Goal: Navigation & Orientation: Find specific page/section

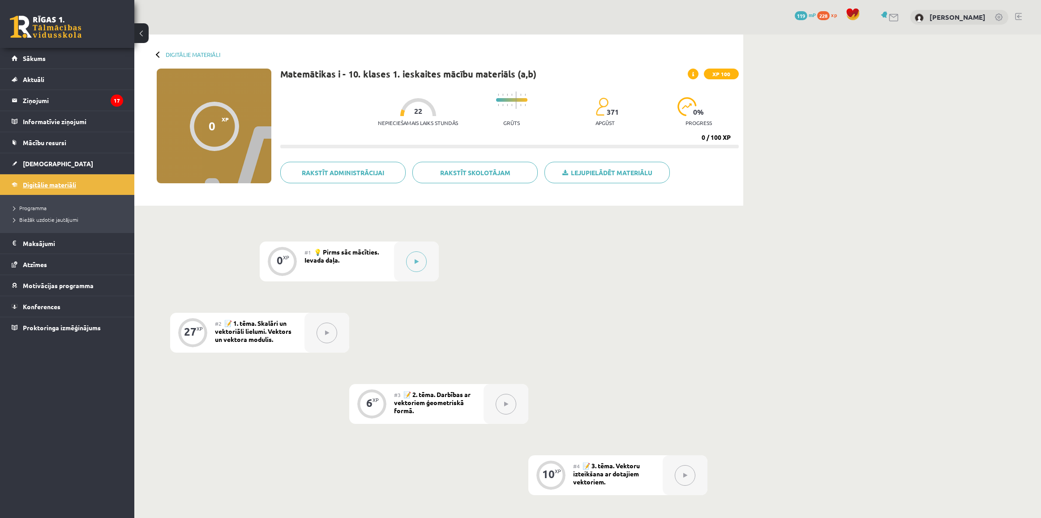
click at [37, 190] on link "Digitālie materiāli" at bounding box center [68, 184] width 112 height 21
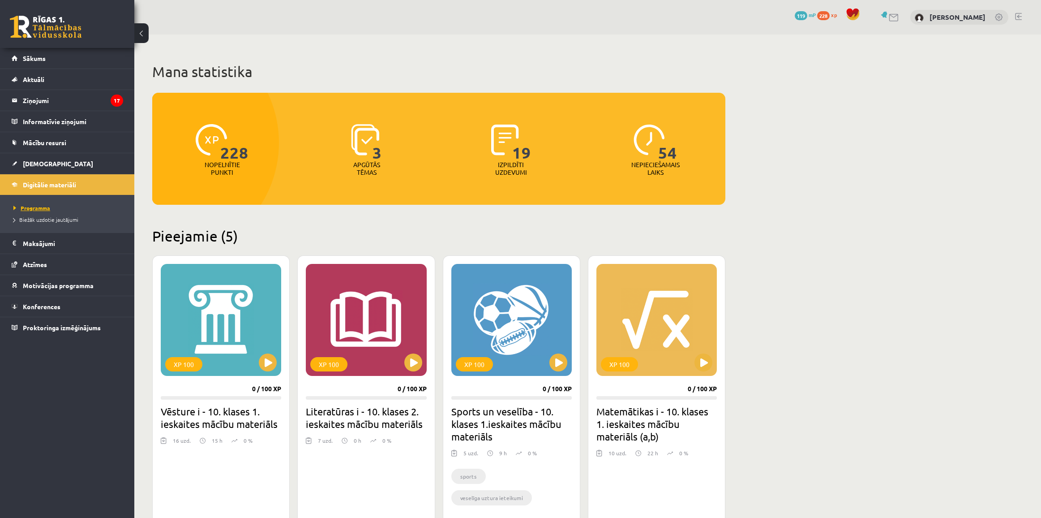
click at [38, 208] on span "Programma" at bounding box center [31, 207] width 37 height 7
click at [41, 219] on span "Biežāk uzdotie jautājumi" at bounding box center [45, 219] width 65 height 7
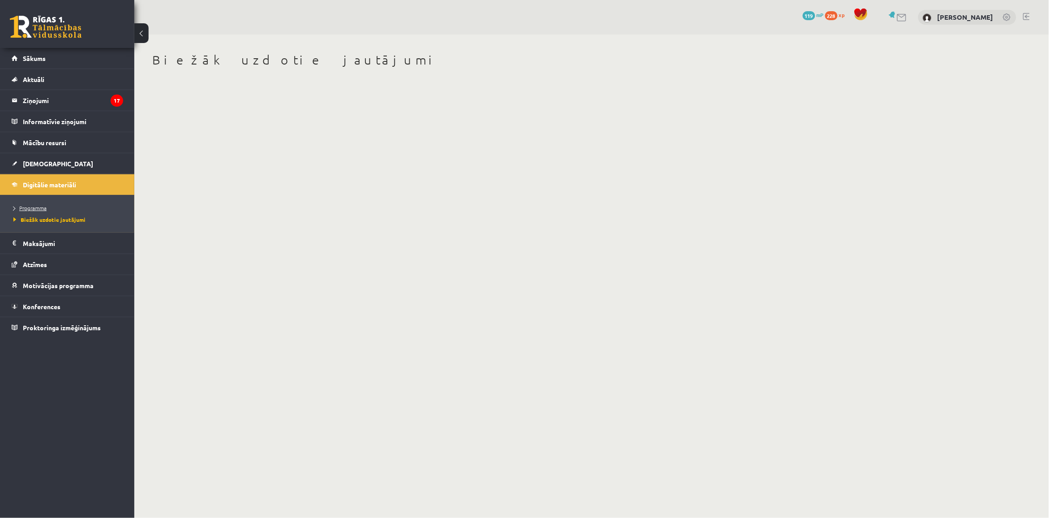
click at [37, 206] on span "Programma" at bounding box center [29, 207] width 33 height 7
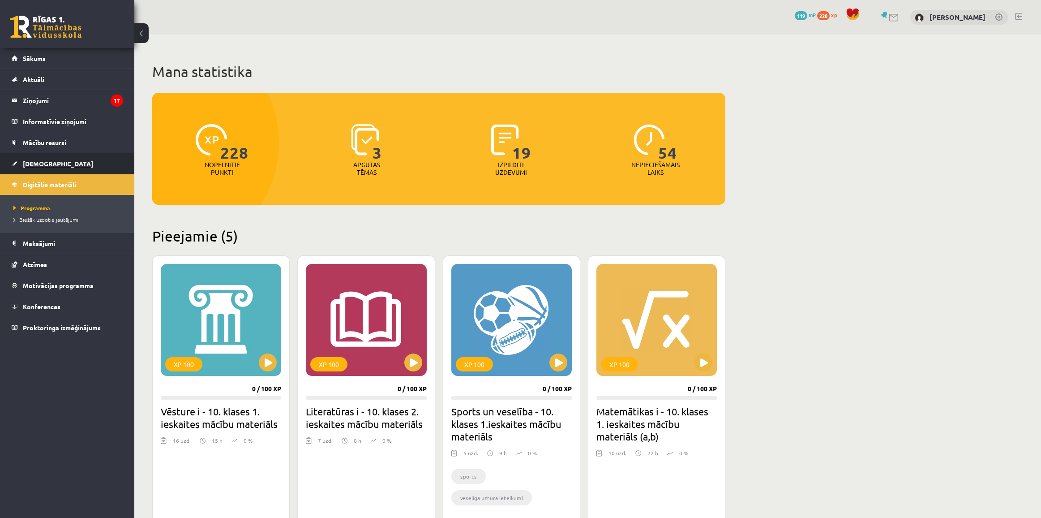
click at [34, 163] on span "[DEMOGRAPHIC_DATA]" at bounding box center [58, 163] width 70 height 8
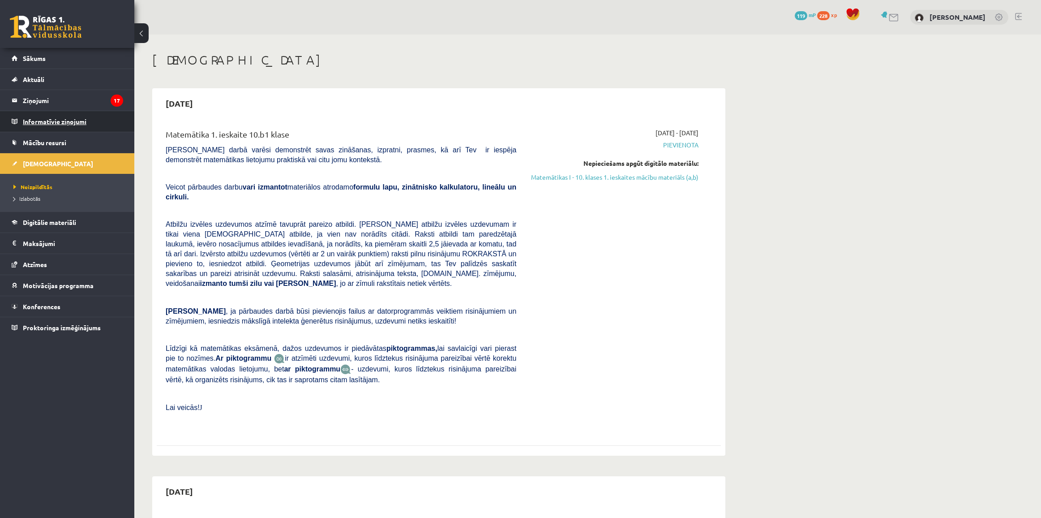
click at [59, 119] on legend "Informatīvie ziņojumi 0" at bounding box center [73, 121] width 100 height 21
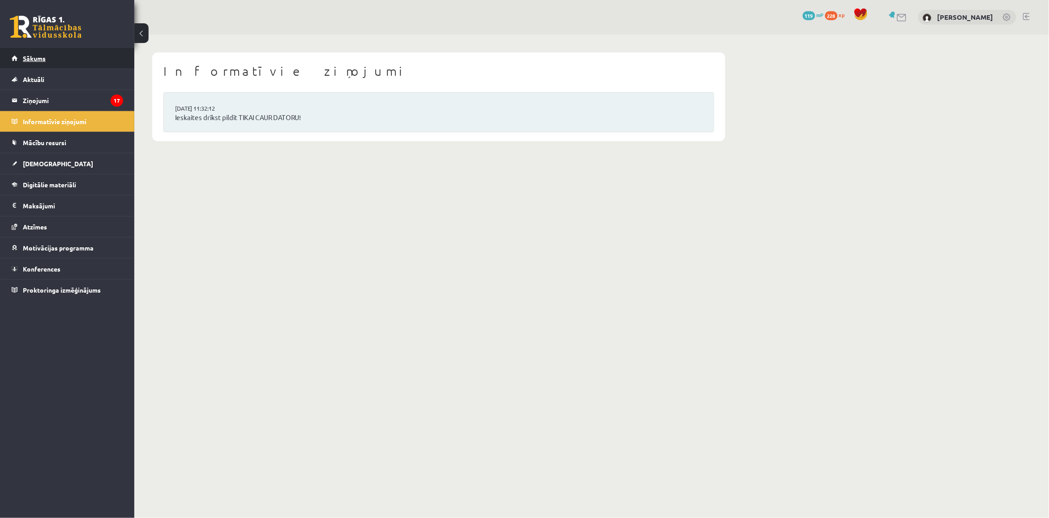
click at [25, 55] on span "Sākums" at bounding box center [34, 58] width 23 height 8
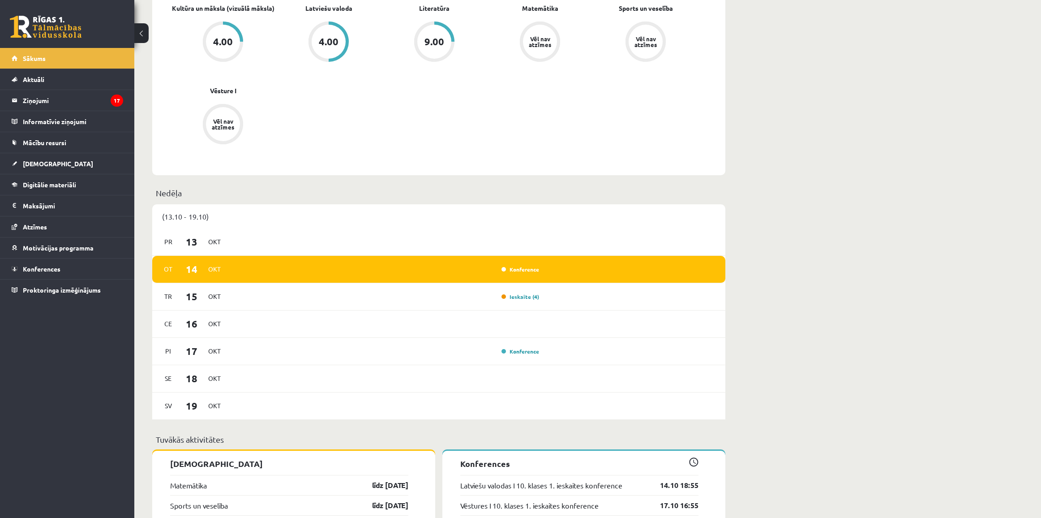
scroll to position [392, 0]
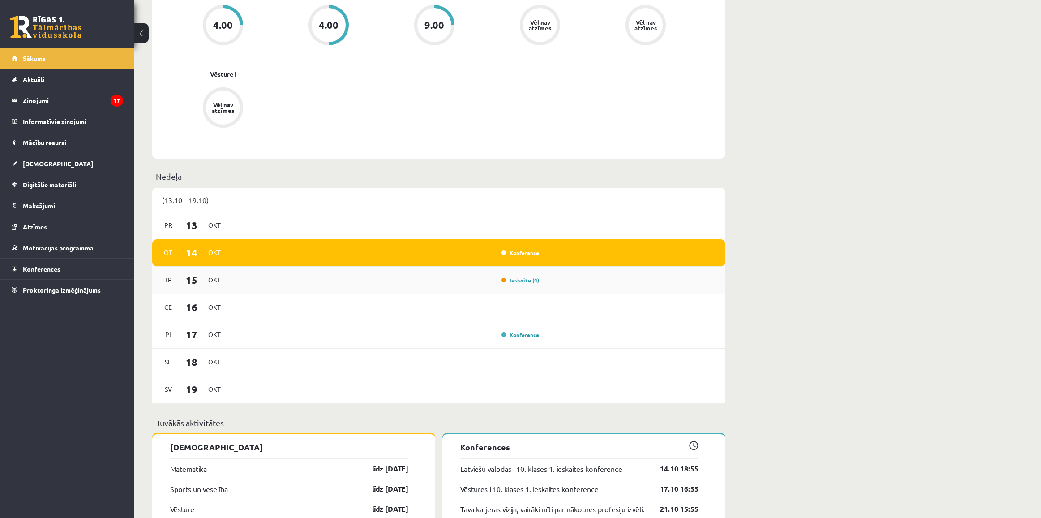
click at [520, 283] on link "Ieskaite (4)" at bounding box center [521, 279] width 38 height 7
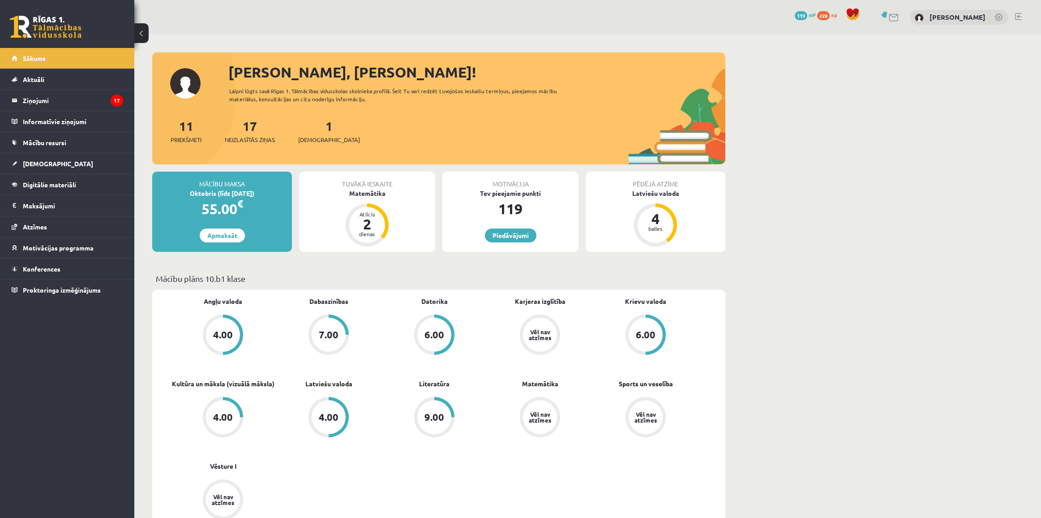
scroll to position [392, 0]
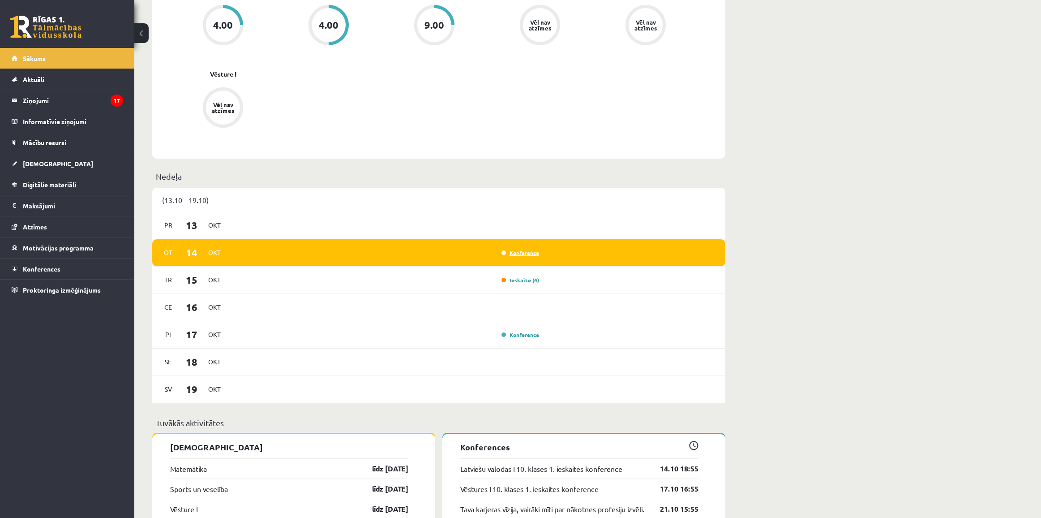
click at [522, 253] on link "Konference" at bounding box center [521, 252] width 38 height 7
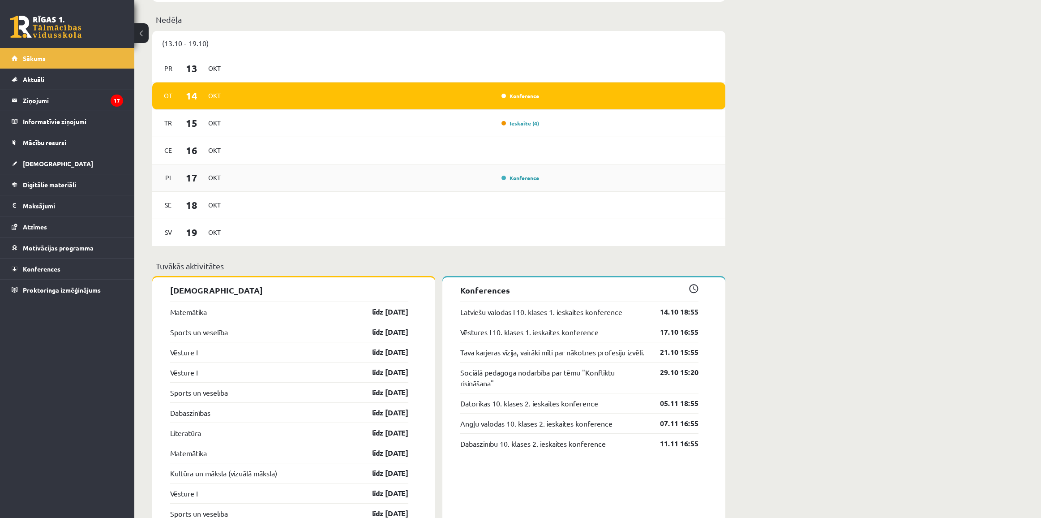
scroll to position [560, 0]
